Goal: Task Accomplishment & Management: Manage account settings

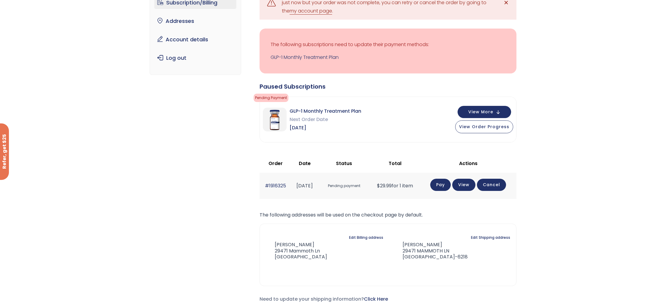
scroll to position [63, 0]
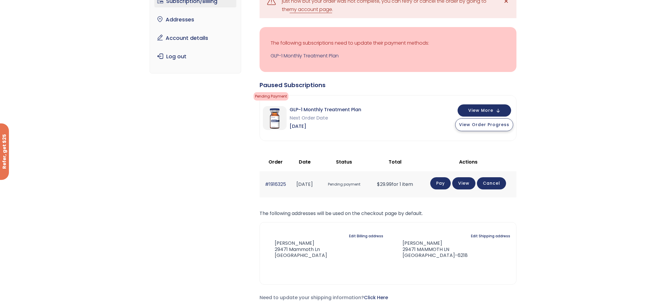
click at [497, 128] on button "View Order Progress" at bounding box center [484, 124] width 58 height 13
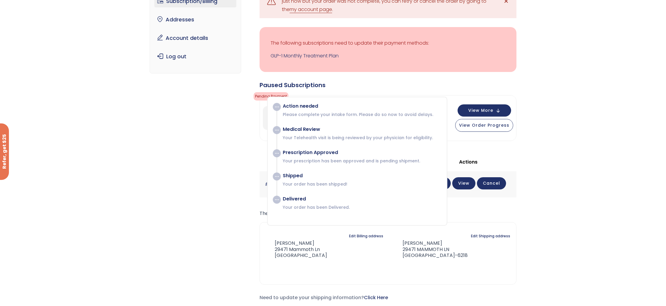
click at [602, 162] on div "Subscription/Billing bmiRewards Addresses Account details Submit a Review Log o…" at bounding box center [333, 147] width 666 height 350
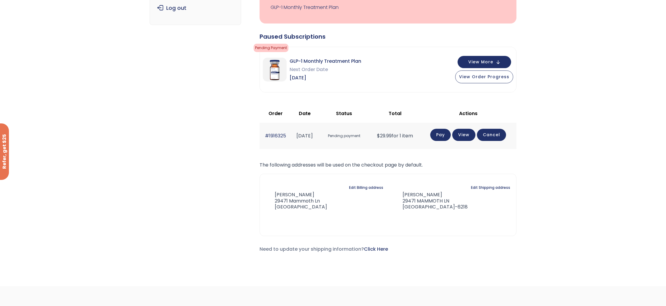
scroll to position [112, 0]
click at [470, 135] on link "View" at bounding box center [463, 134] width 23 height 12
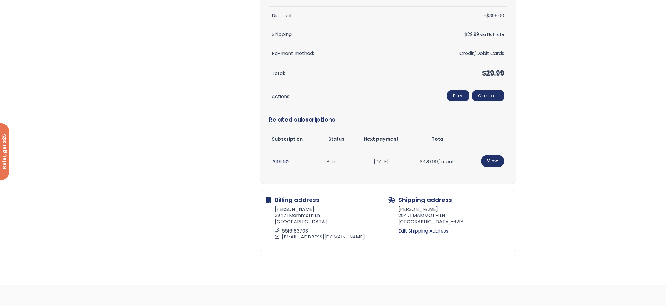
scroll to position [132, 0]
click at [492, 161] on link "View" at bounding box center [492, 160] width 23 height 12
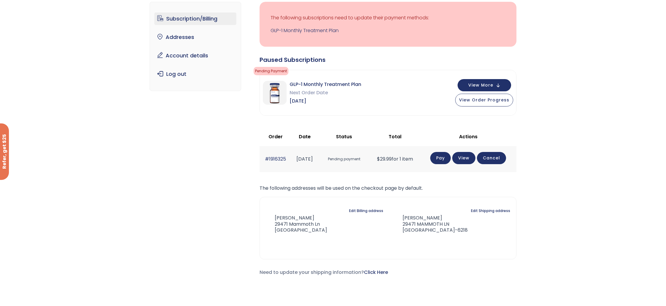
scroll to position [45, 0]
click at [447, 158] on link "Pay" at bounding box center [440, 158] width 21 height 12
click at [447, 159] on link "Pay" at bounding box center [440, 158] width 21 height 12
